Goal: Information Seeking & Learning: Find contact information

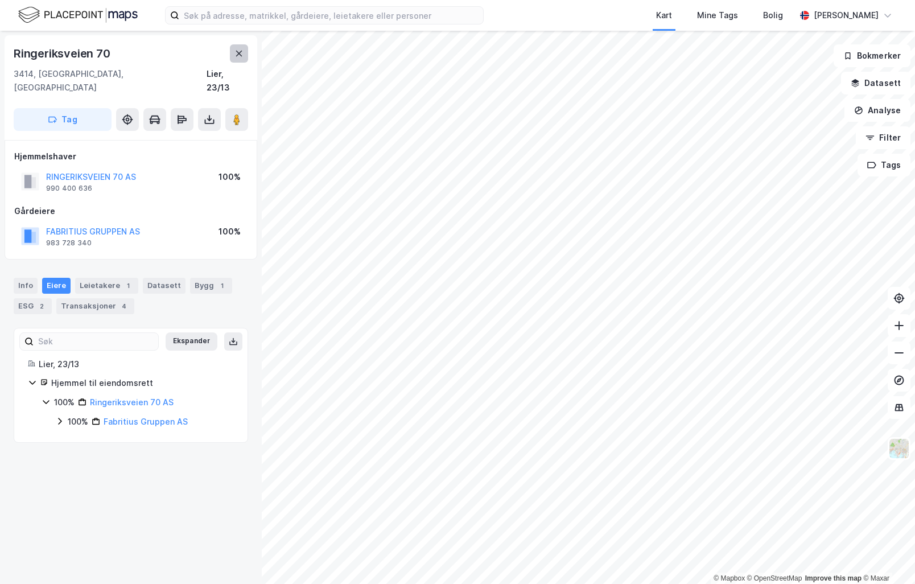
click at [241, 50] on icon at bounding box center [238, 53] width 9 height 9
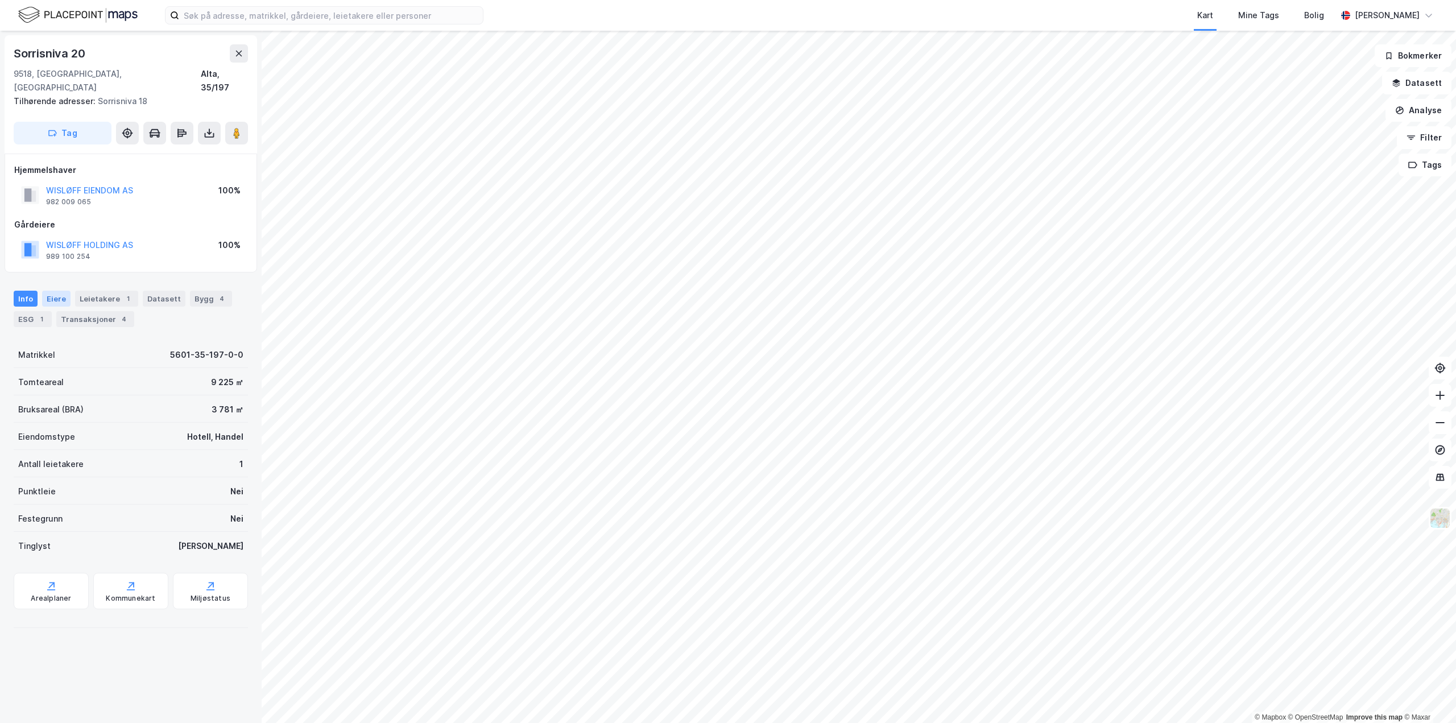
click at [61, 291] on div "Eiere" at bounding box center [56, 299] width 28 height 16
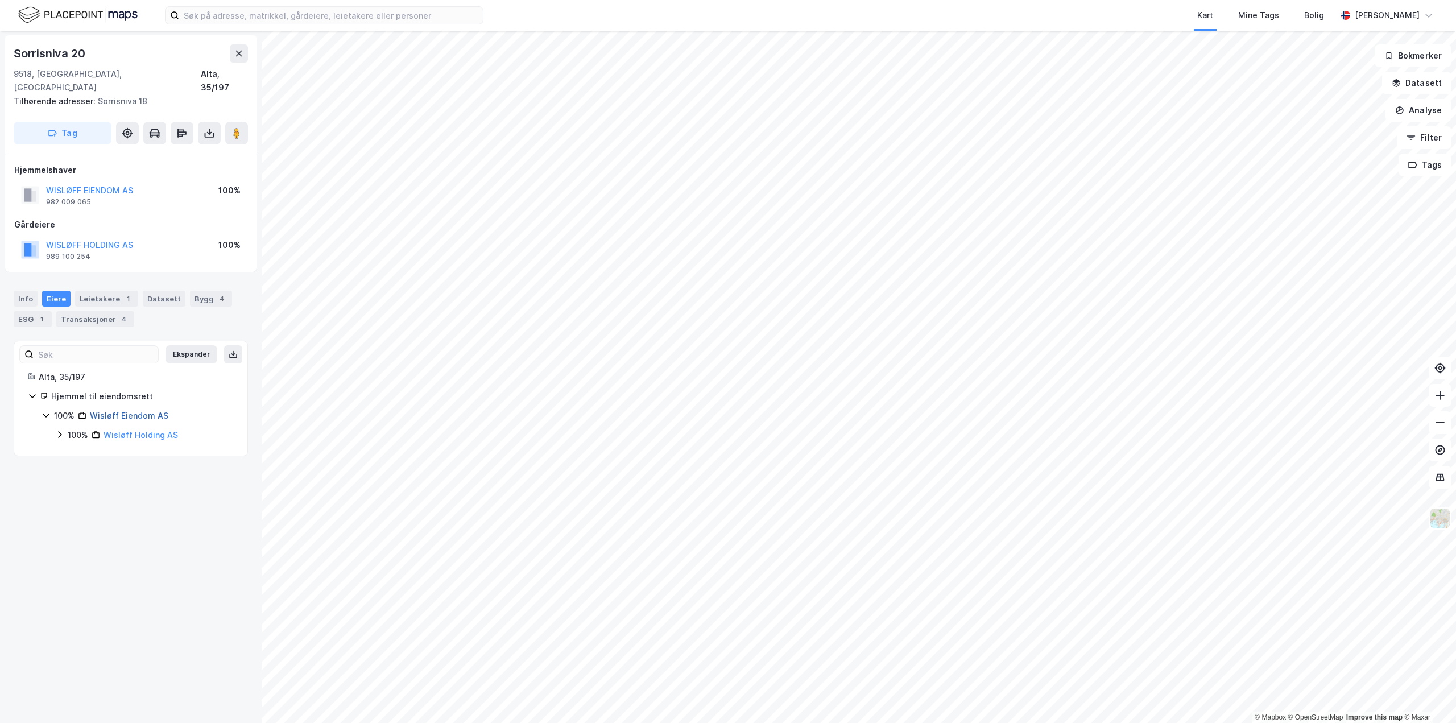
click at [127, 411] on link "Wisløff Eiendom AS" at bounding box center [129, 416] width 78 height 10
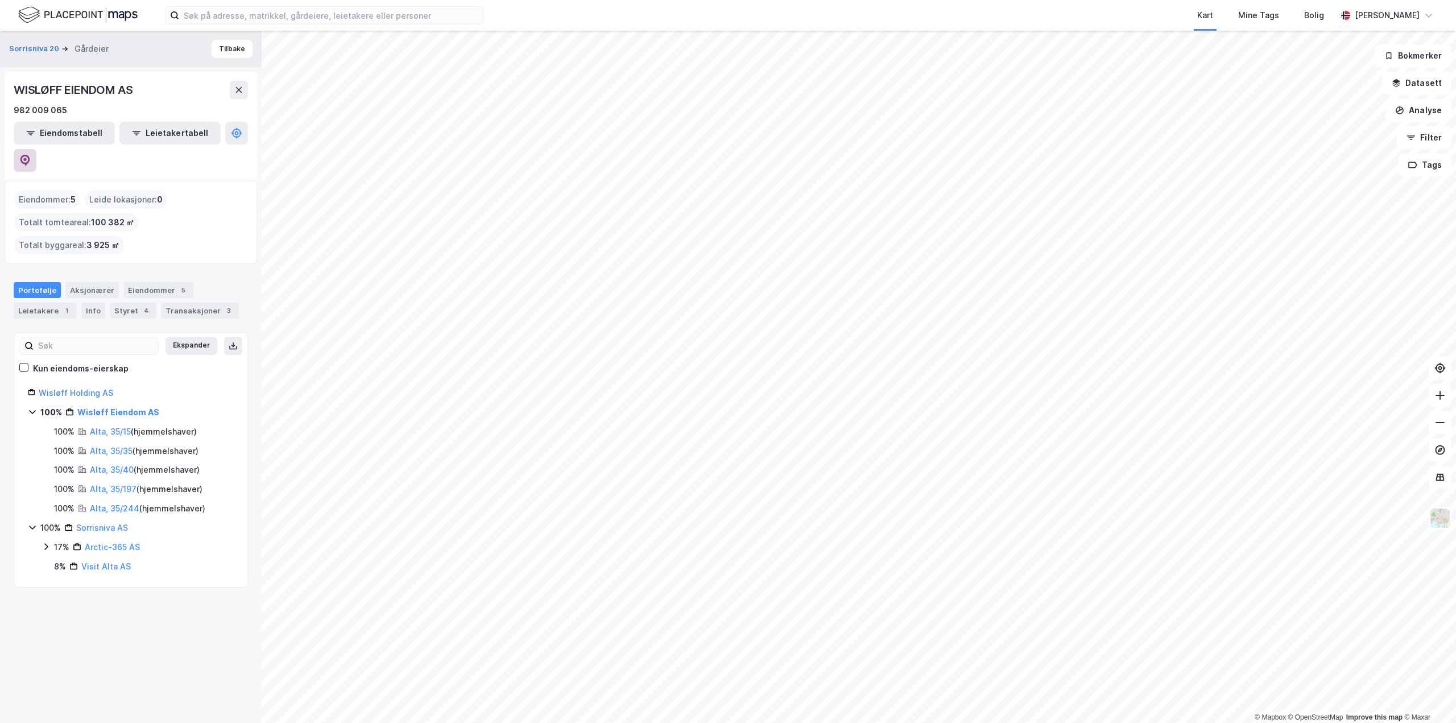
click at [27, 158] on icon at bounding box center [24, 159] width 3 height 3
click at [31, 155] on icon at bounding box center [24, 160] width 11 height 11
